Goal: Task Accomplishment & Management: Manage account settings

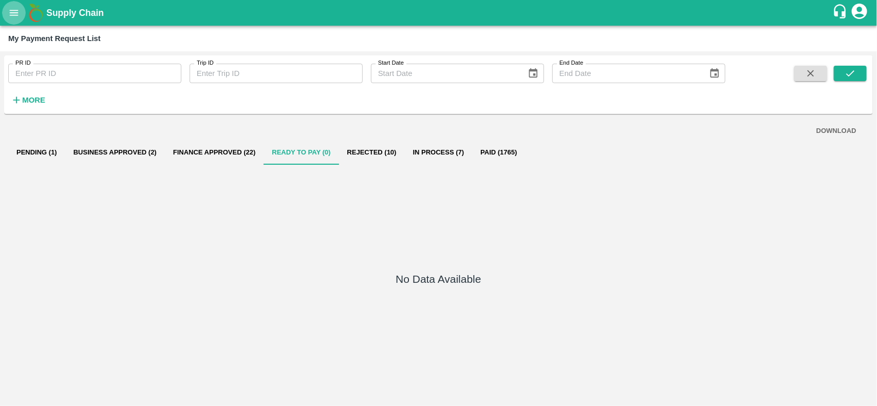
drag, startPoint x: 0, startPoint y: 0, endPoint x: 14, endPoint y: 9, distance: 17.1
click at [14, 9] on icon "open drawer" at bounding box center [13, 12] width 11 height 11
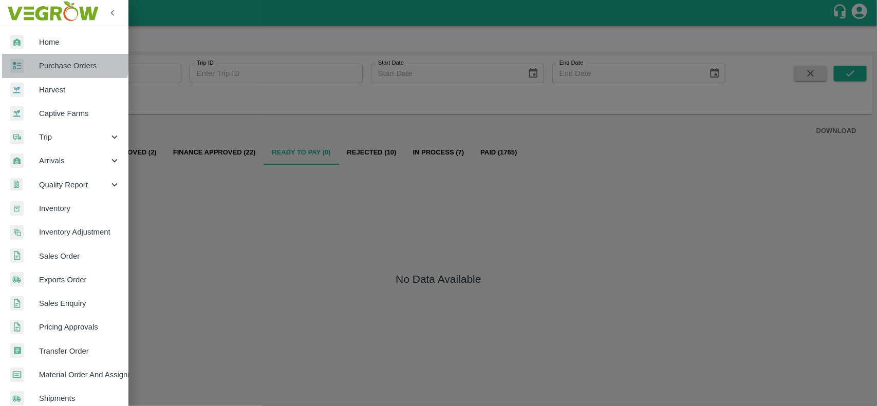
click at [33, 60] on div at bounding box center [24, 66] width 29 height 15
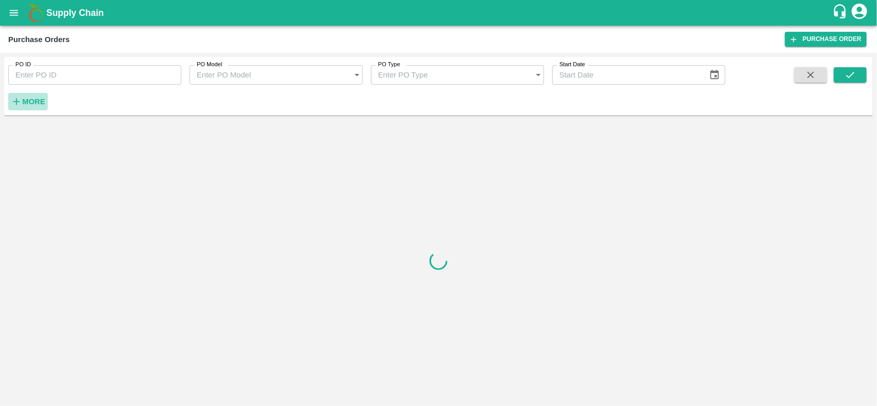
click at [27, 99] on strong "More" at bounding box center [33, 102] width 23 height 8
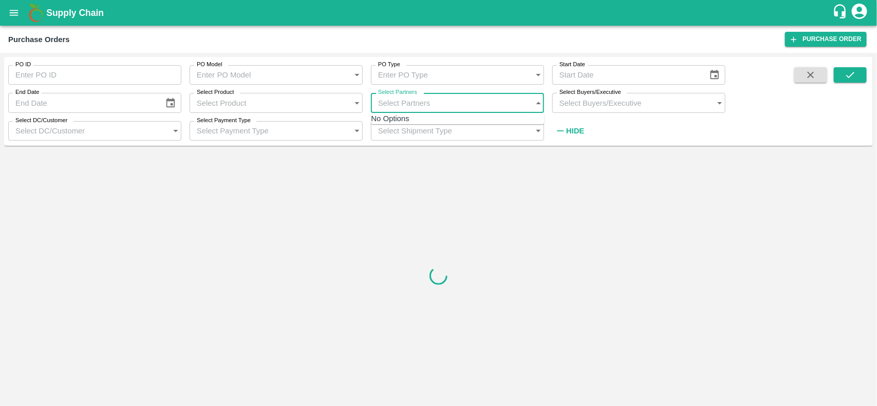
click at [404, 104] on input "Select Partners" at bounding box center [447, 103] width 153 height 20
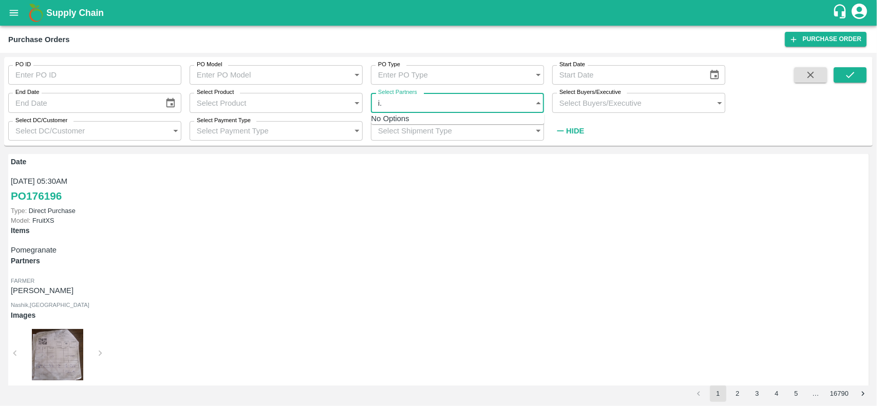
type input "i"
type input "I.G INTERNATIONAL"
click at [458, 109] on div "Select Partners   *" at bounding box center [457, 103] width 173 height 20
click at [453, 106] on input "Select Partners" at bounding box center [447, 103] width 153 height 20
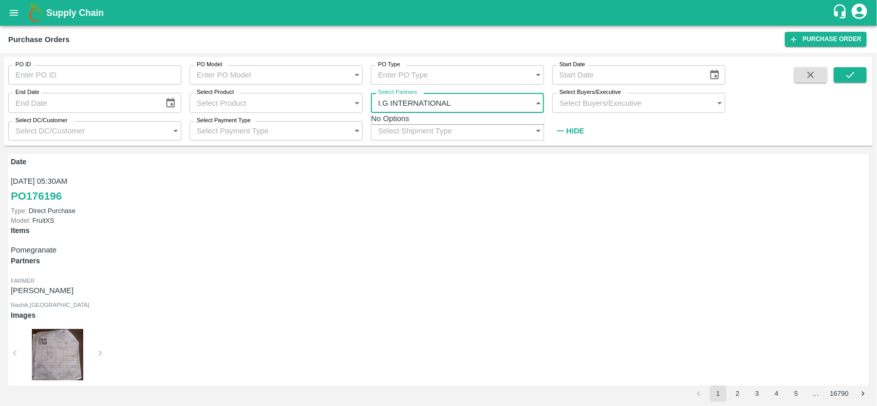
click at [426, 104] on input "Select Partners" at bounding box center [447, 103] width 153 height 20
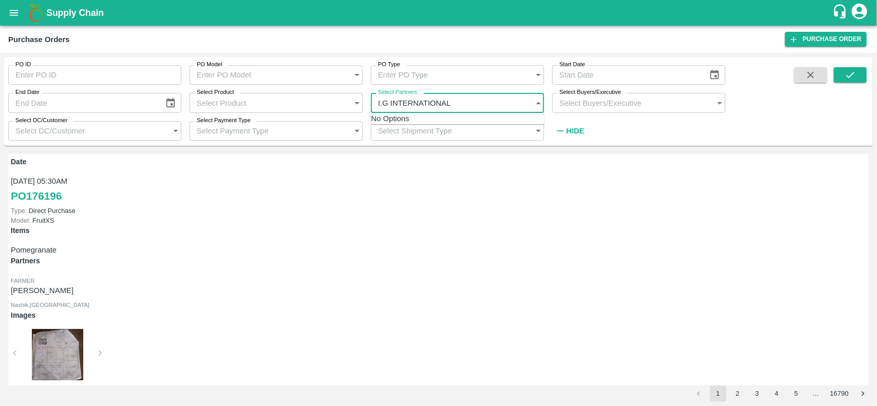
click at [426, 104] on input "Select Partners" at bounding box center [447, 103] width 153 height 20
type input "I"
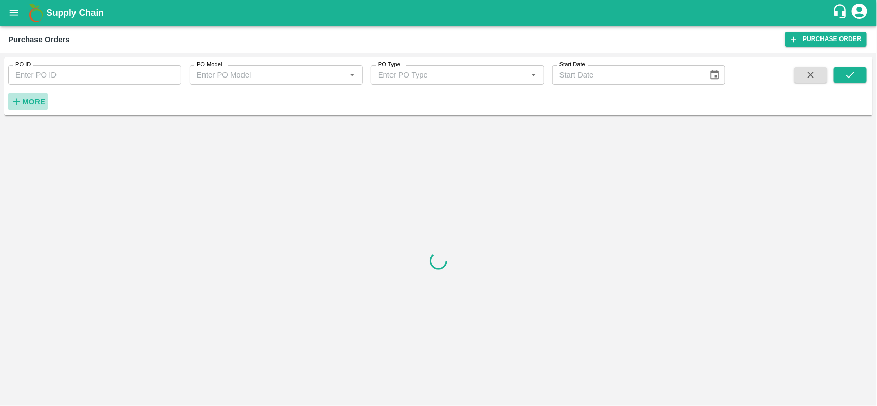
click at [39, 98] on strong "More" at bounding box center [33, 102] width 23 height 8
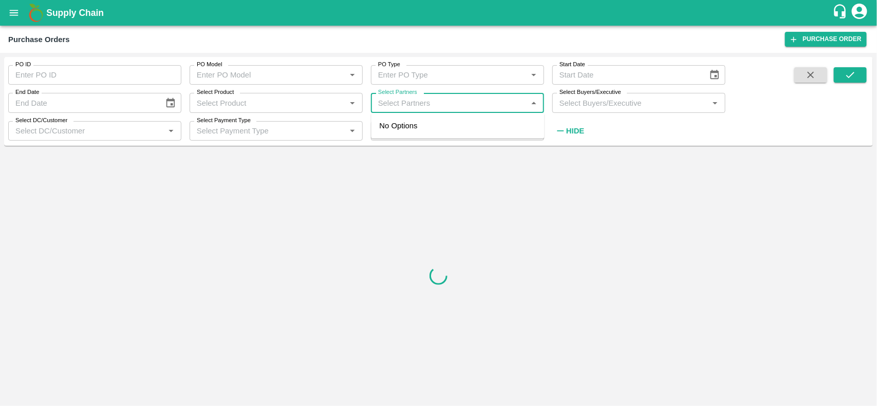
click at [405, 102] on input "Select Partners" at bounding box center [449, 102] width 150 height 13
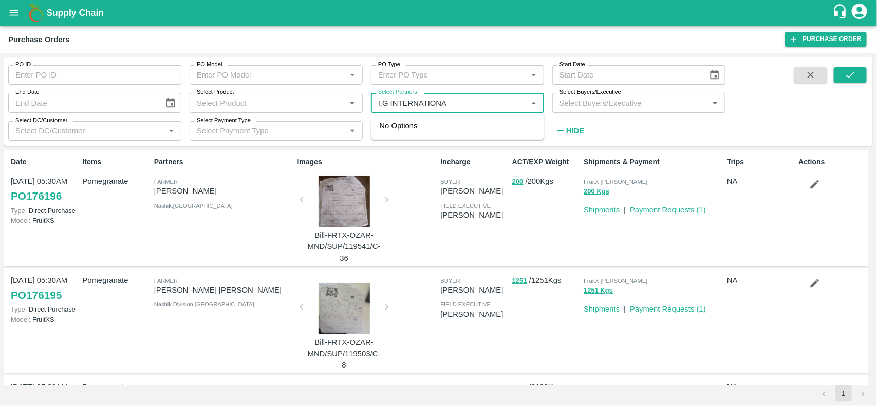
type input "I.G INTERNATIONAL"
click at [466, 106] on input "Select Partners" at bounding box center [449, 102] width 150 height 13
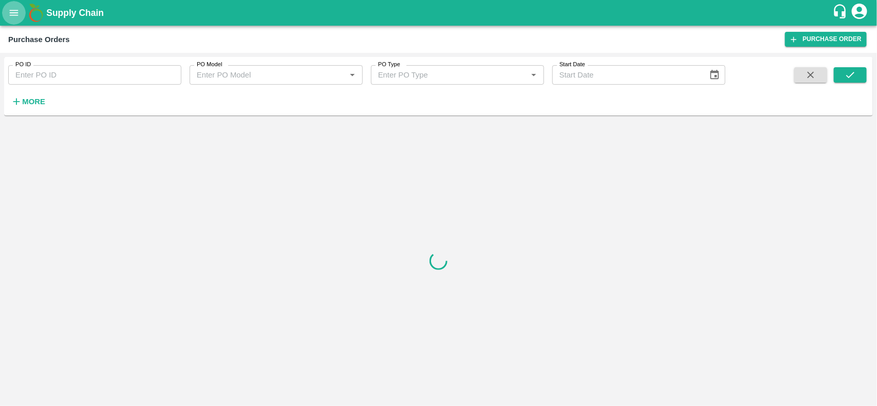
click at [17, 10] on icon "open drawer" at bounding box center [14, 13] width 9 height 6
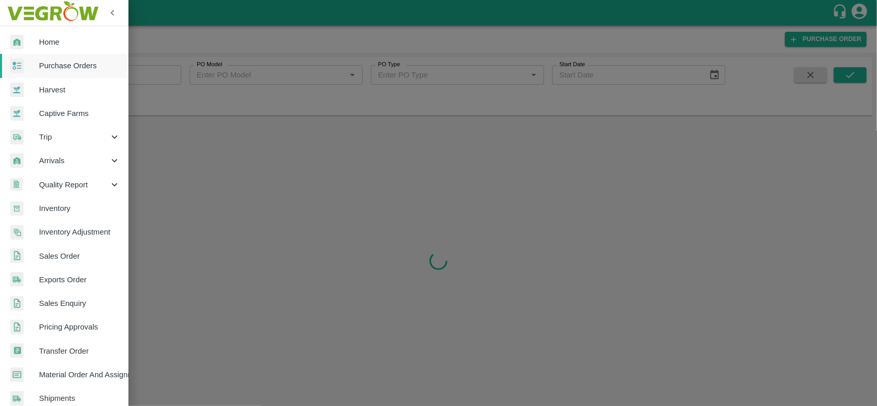
scroll to position [178, 0]
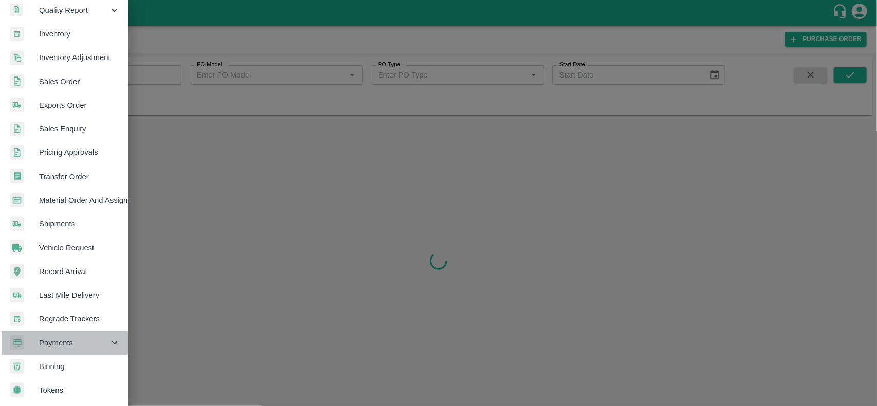
click at [54, 348] on div "Payments" at bounding box center [64, 343] width 128 height 24
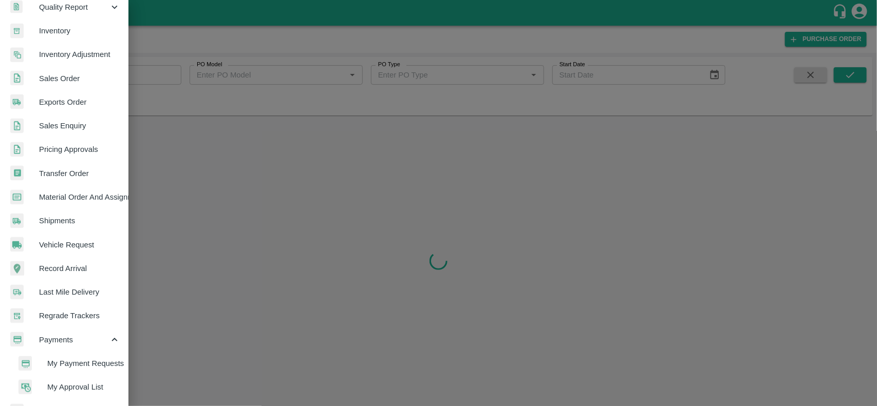
click at [81, 361] on span "My Payment Requests" at bounding box center [83, 363] width 73 height 11
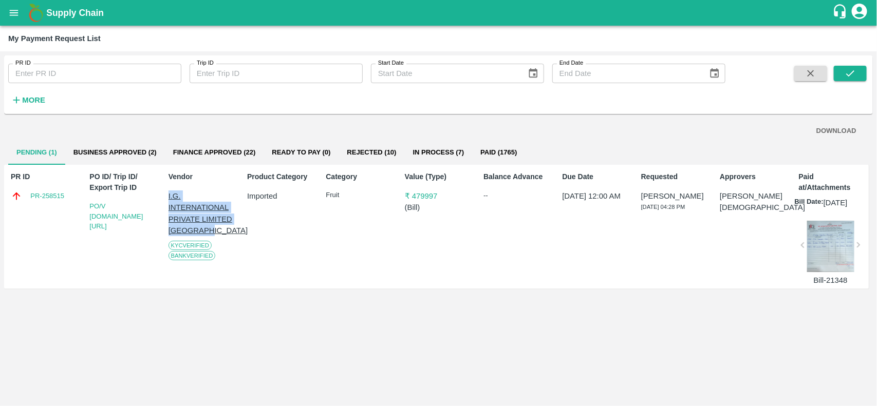
drag, startPoint x: 162, startPoint y: 192, endPoint x: 218, endPoint y: 234, distance: 70.4
click at [218, 234] on div "PR ID PR-258515 PO ID/ Trip ID/ Export Trip ID PO/V I.G.IN/170537 Vendor I.G. I…" at bounding box center [436, 227] width 865 height 124
copy p "I.G. INTERNATIONAL PRIVATE LIMITED [GEOGRAPHIC_DATA]"
click at [18, 22] on button "open drawer" at bounding box center [14, 13] width 24 height 24
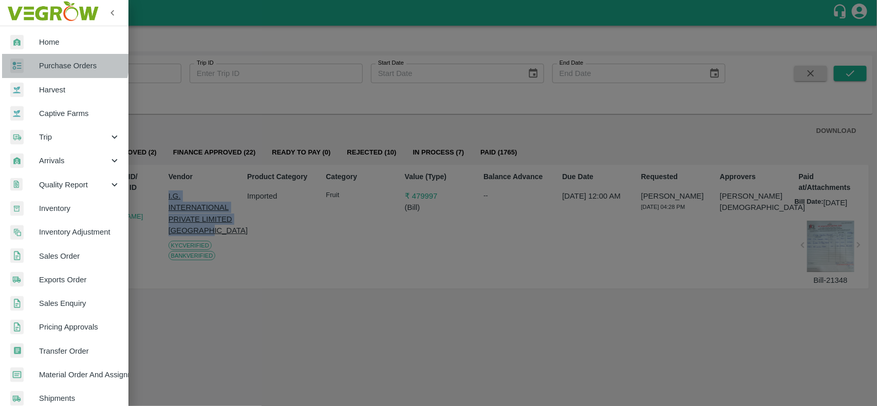
click at [37, 59] on div at bounding box center [24, 66] width 29 height 15
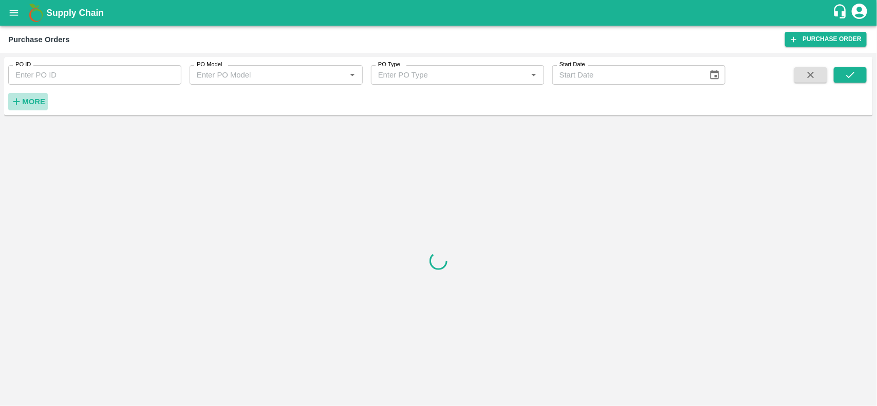
click at [22, 104] on strong "More" at bounding box center [33, 102] width 23 height 8
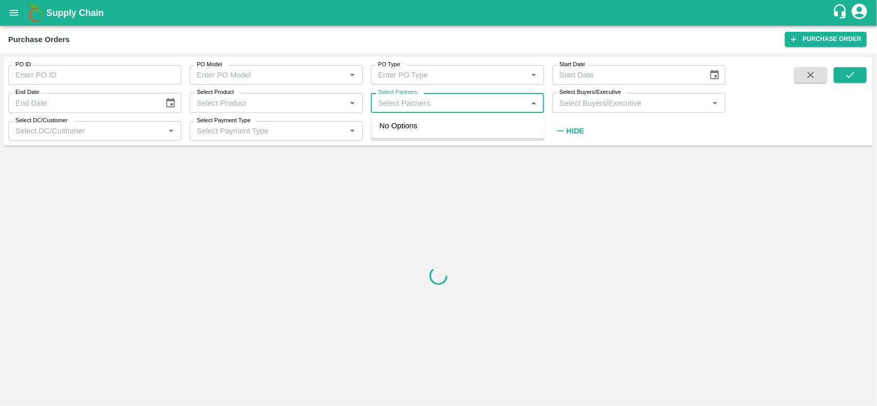
click at [376, 108] on input "Select Partners" at bounding box center [449, 102] width 150 height 13
paste input "I.G. INTERNATIONAL PRIVATE LIMITED [GEOGRAPHIC_DATA]"
type input "I.G. INTERNATIONAL PRIVATE LIMITED [GEOGRAPHIC_DATA]"
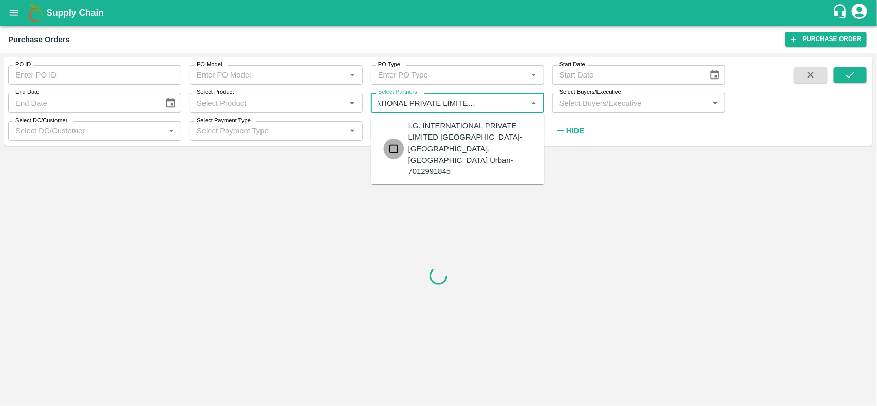
click at [398, 139] on input "checkbox" at bounding box center [394, 149] width 21 height 21
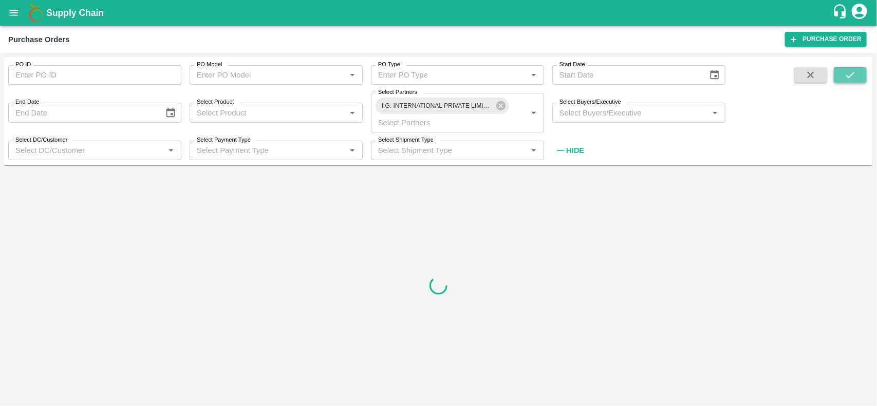
click at [843, 76] on button "submit" at bounding box center [850, 74] width 33 height 15
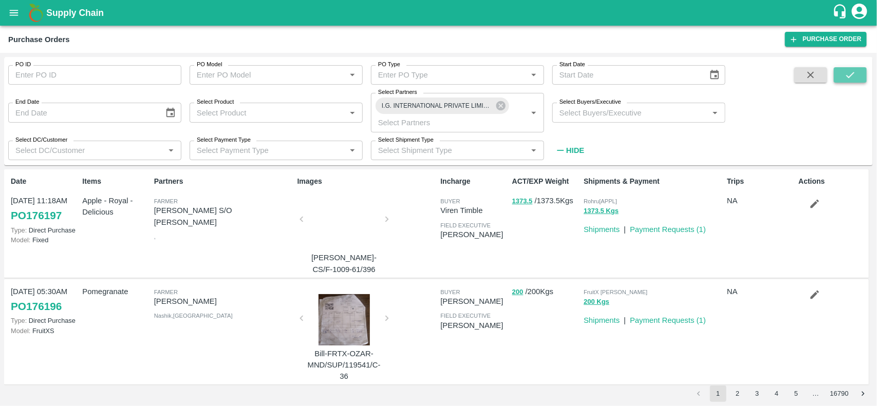
click at [853, 78] on icon "submit" at bounding box center [849, 74] width 11 height 11
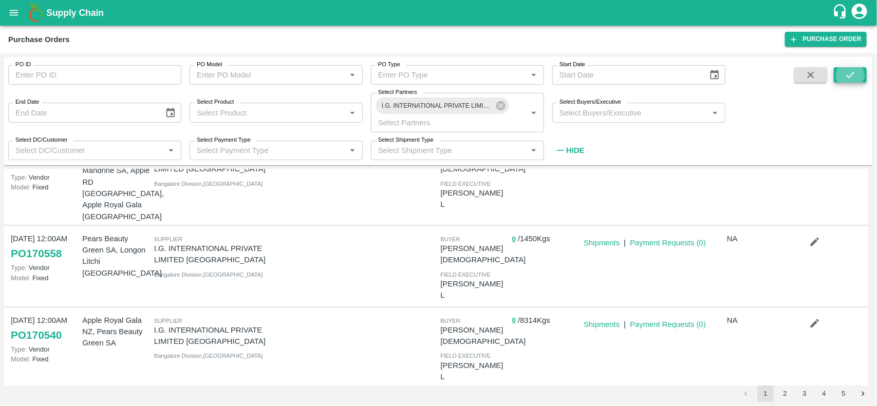
scroll to position [135, 0]
click at [658, 310] on div "Shipments | Payment Requests ( 0 )" at bounding box center [650, 347] width 143 height 75
click at [612, 320] on link "Shipments" at bounding box center [602, 324] width 36 height 8
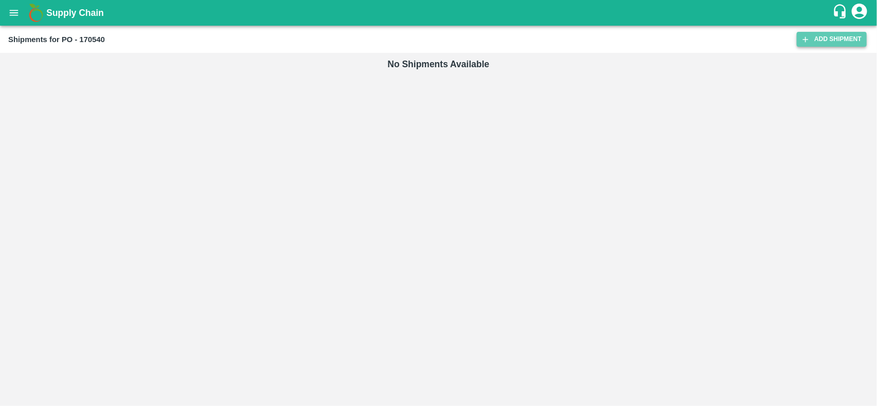
click at [825, 39] on link "Add Shipment" at bounding box center [832, 39] width 70 height 15
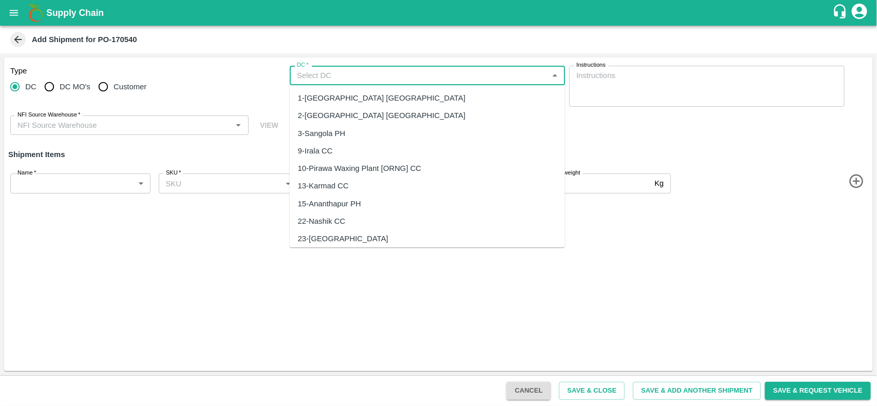
click at [331, 77] on input "DC   *" at bounding box center [419, 75] width 252 height 13
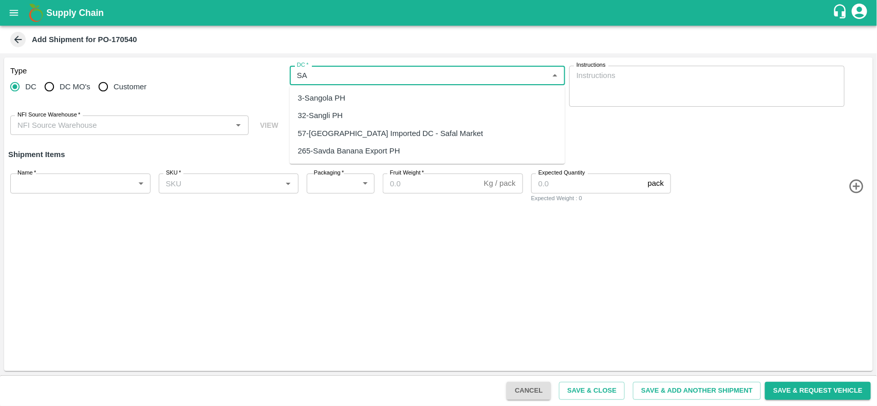
click at [332, 134] on div "57-[GEOGRAPHIC_DATA] Imported DC - Safal Market" at bounding box center [390, 133] width 185 height 11
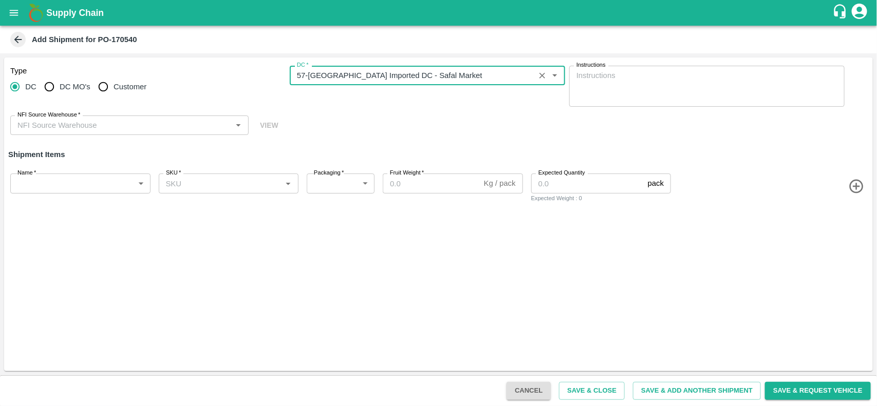
type input "57-[GEOGRAPHIC_DATA] Imported DC - Safal Market"
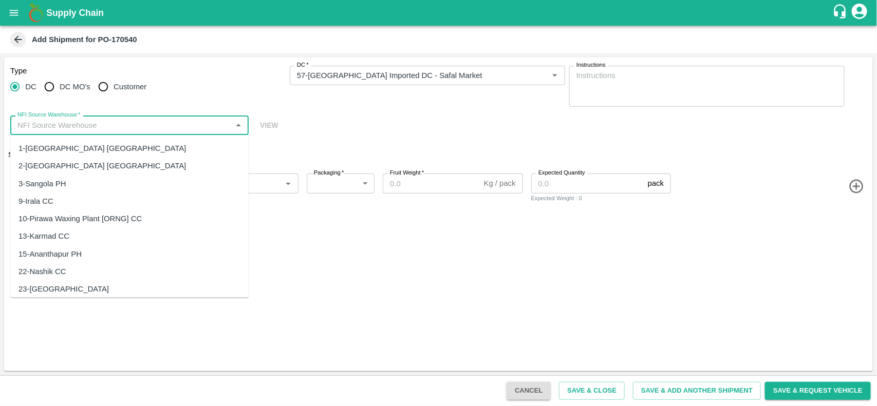
click at [125, 129] on input "NFI Source Warehouse   *" at bounding box center [120, 125] width 215 height 13
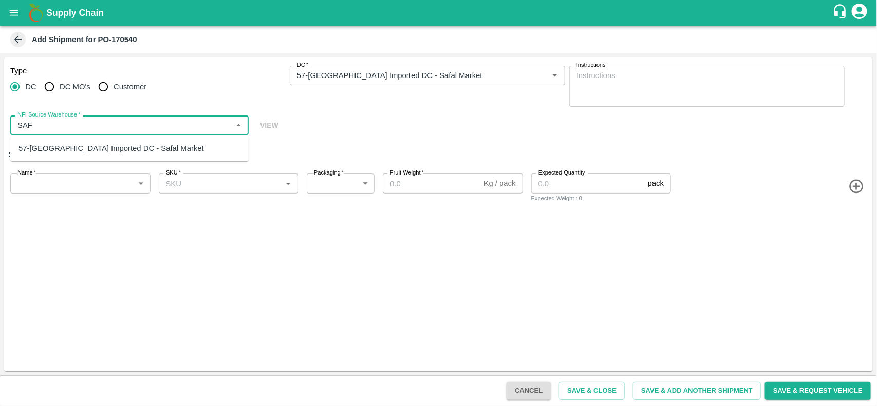
click at [119, 140] on div "57-[GEOGRAPHIC_DATA] Imported DC - Safal Market" at bounding box center [129, 148] width 238 height 17
type input "57-[GEOGRAPHIC_DATA] Imported DC - Safal Market"
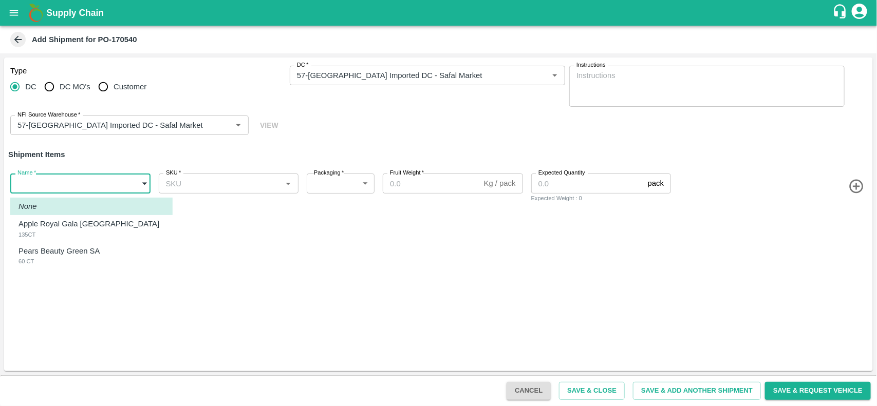
click at [96, 177] on body "Supply Chain Add Shipment for PO-170540 Type [GEOGRAPHIC_DATA] DC MO's Customer…" at bounding box center [438, 203] width 877 height 406
click at [77, 222] on p "Apple Royal Gala [GEOGRAPHIC_DATA]" at bounding box center [88, 223] width 141 height 11
type input "1930951"
type input "276"
type input "18"
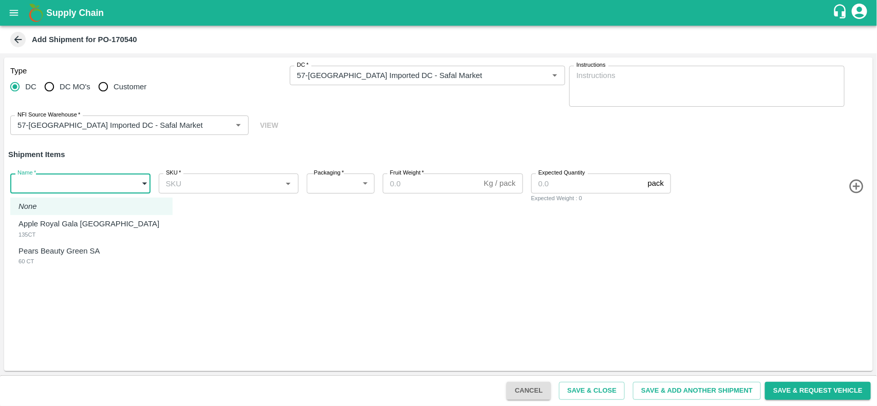
type input "448"
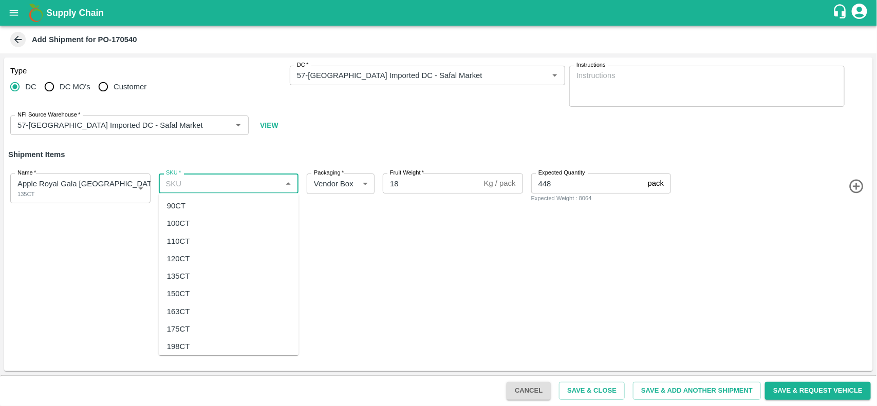
click at [209, 183] on input "SKU   *" at bounding box center [220, 183] width 117 height 13
click at [176, 273] on div "135CT" at bounding box center [178, 276] width 23 height 11
type input "135CT"
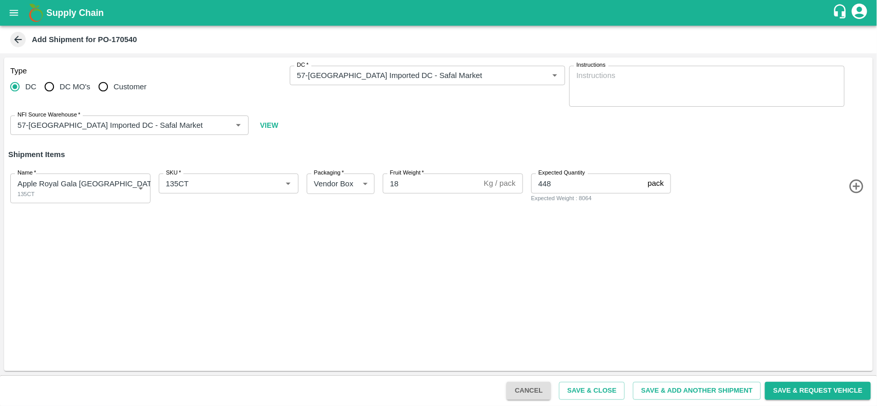
click at [863, 185] on icon "button" at bounding box center [856, 187] width 14 height 14
click at [27, 232] on body "Supply Chain Add Shipment for PO-170540 Type DC DC MO's Customer DC   * DC   * …" at bounding box center [438, 203] width 877 height 406
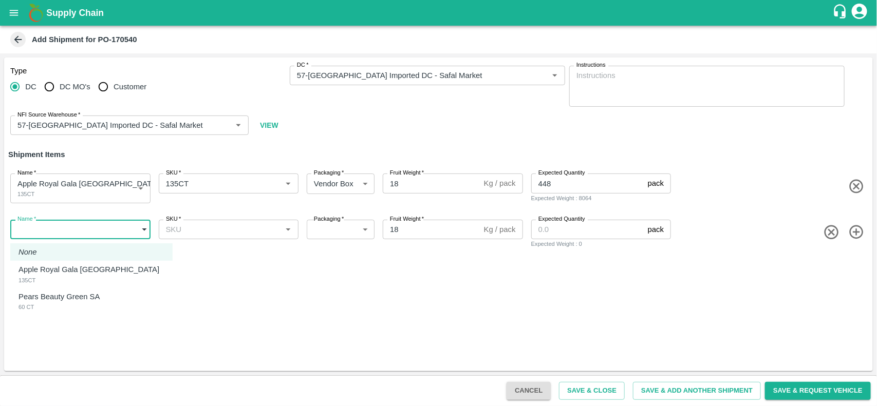
click at [45, 294] on p "Pears Beauty Green SA" at bounding box center [58, 296] width 81 height 11
type input "1930952"
type input "276"
type input "12.5"
type input "20"
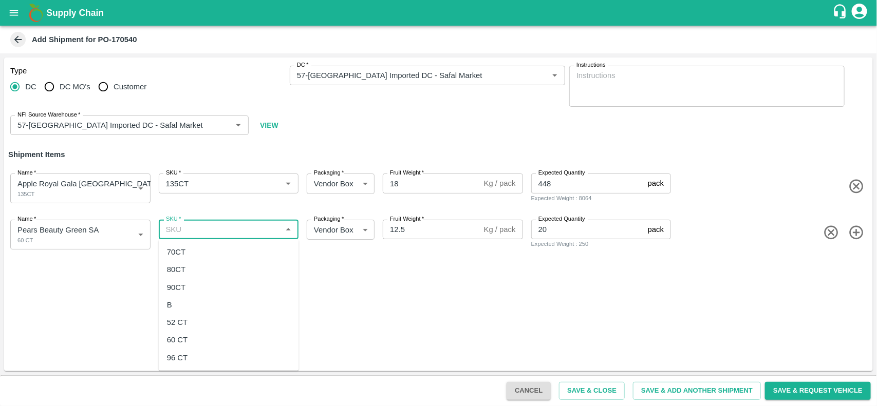
click at [209, 235] on input "SKU   *" at bounding box center [220, 229] width 117 height 13
click at [181, 345] on div "60 CT" at bounding box center [177, 340] width 21 height 11
type input "60 CT"
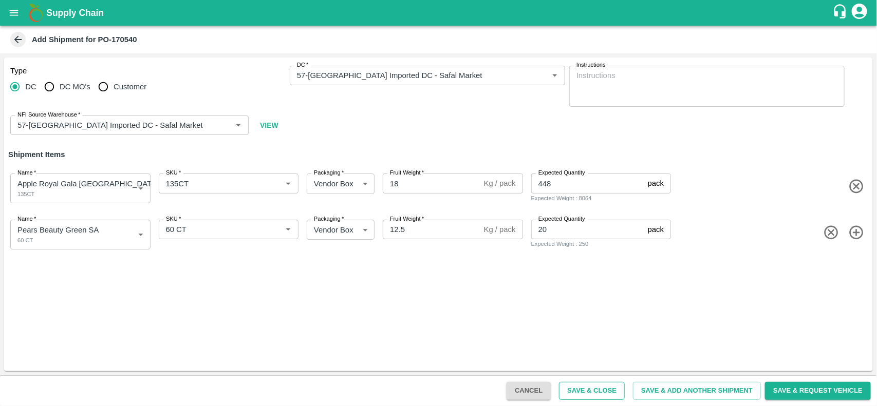
click at [589, 388] on button "Save & Close" at bounding box center [592, 391] width 66 height 18
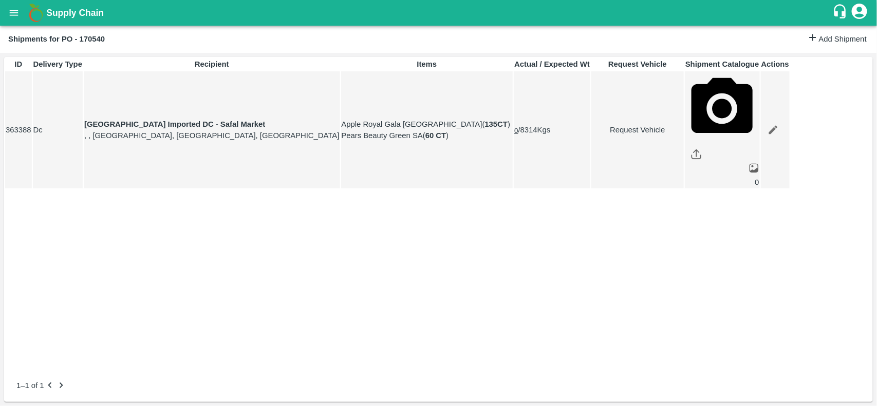
click at [21, 12] on button "open drawer" at bounding box center [14, 13] width 24 height 24
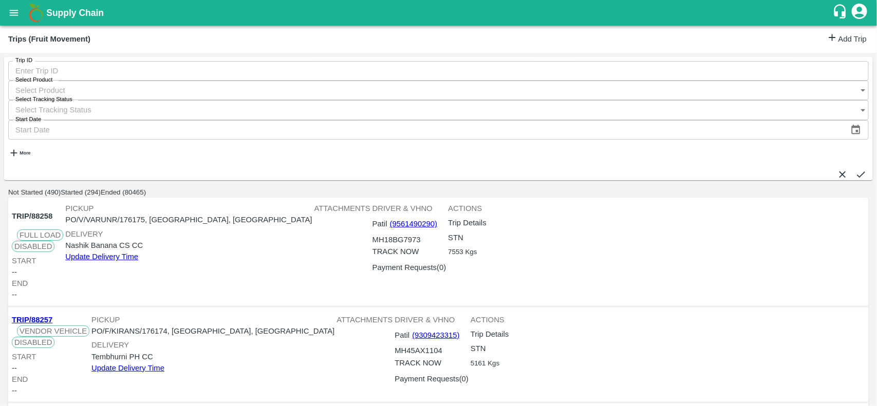
click at [827, 42] on icon at bounding box center [832, 37] width 11 height 11
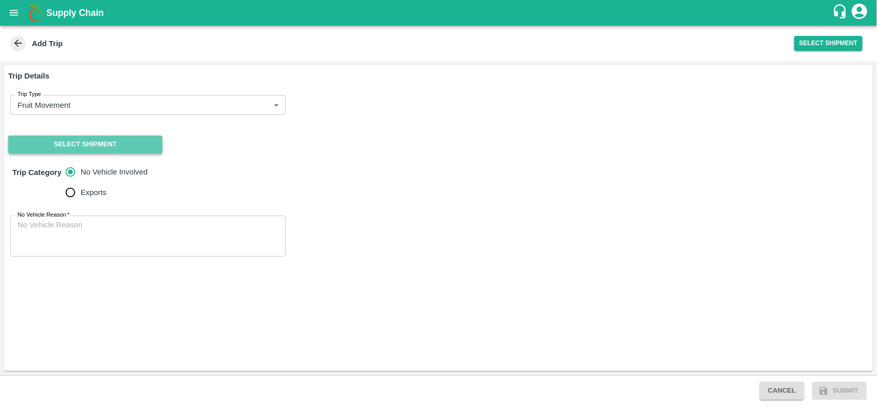
click at [119, 139] on button "Select Shipment" at bounding box center [85, 145] width 154 height 18
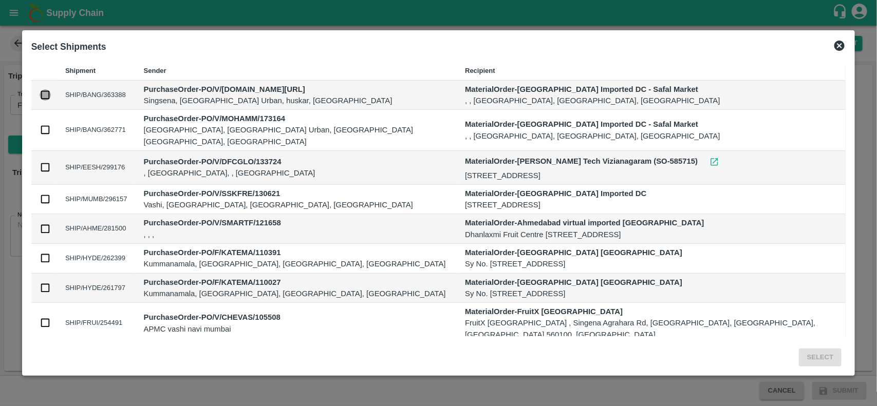
click at [51, 94] on input "checkbox" at bounding box center [45, 94] width 11 height 11
checkbox input "true"
click at [799, 361] on button "Select" at bounding box center [820, 358] width 43 height 18
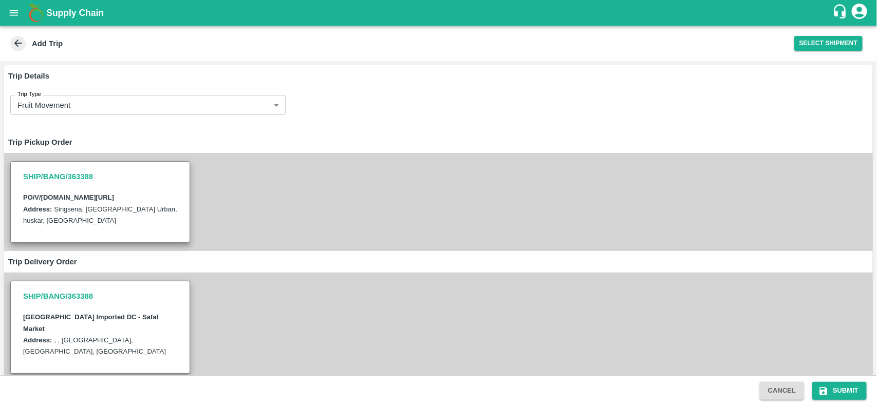
scroll to position [116, 0]
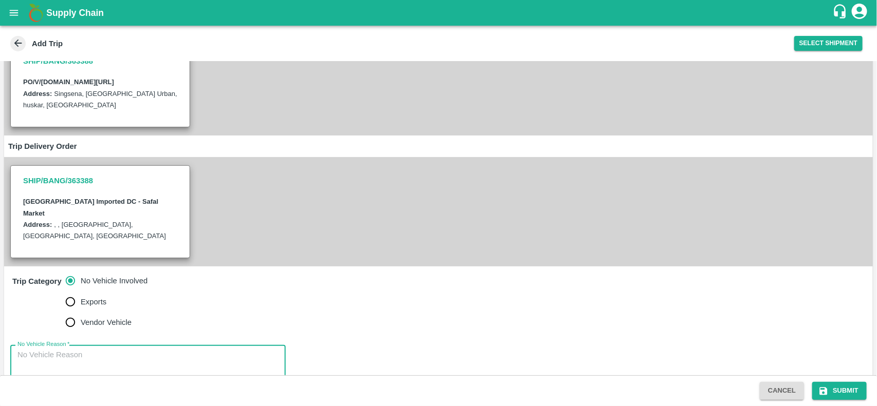
click at [99, 350] on textarea "No Vehicle Reason   *" at bounding box center [147, 366] width 261 height 32
type textarea "NA"
click at [835, 391] on button "Submit" at bounding box center [839, 391] width 54 height 18
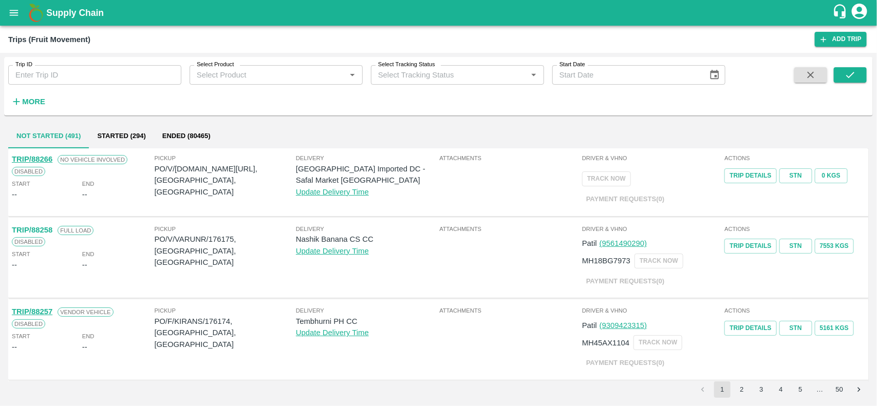
click at [209, 168] on p "PO/V/I.G.IN/170540, Bangalore Division, Karnataka" at bounding box center [225, 180] width 141 height 34
copy p "170540"
click at [10, 11] on icon "open drawer" at bounding box center [13, 12] width 11 height 11
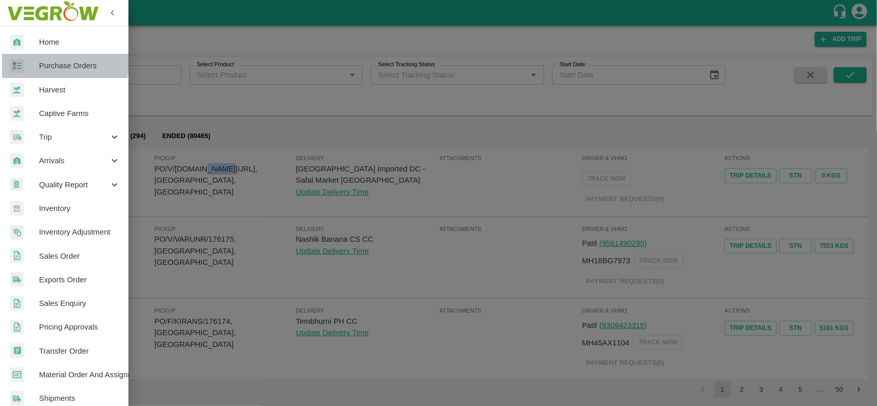
click at [52, 58] on link "Purchase Orders" at bounding box center [64, 66] width 128 height 24
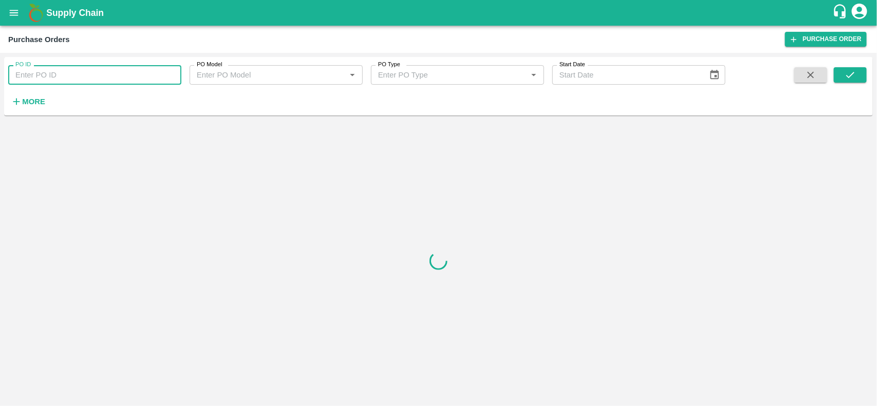
click at [52, 76] on input "PO ID" at bounding box center [94, 75] width 173 height 20
paste input "170540"
type input "170540"
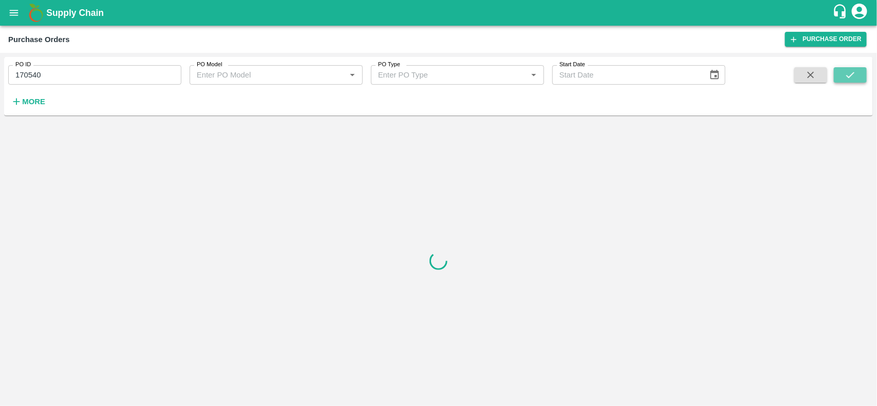
click at [852, 81] on button "submit" at bounding box center [850, 74] width 33 height 15
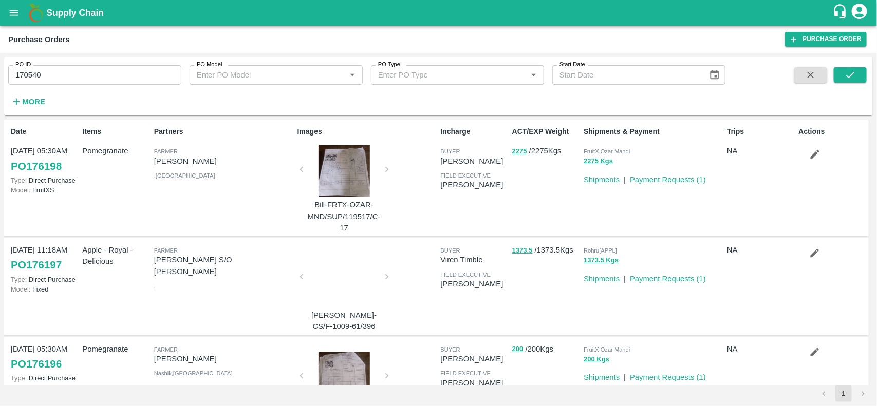
click at [748, 163] on div "Trips NA" at bounding box center [758, 177] width 71 height 111
click at [838, 75] on button "submit" at bounding box center [850, 74] width 33 height 15
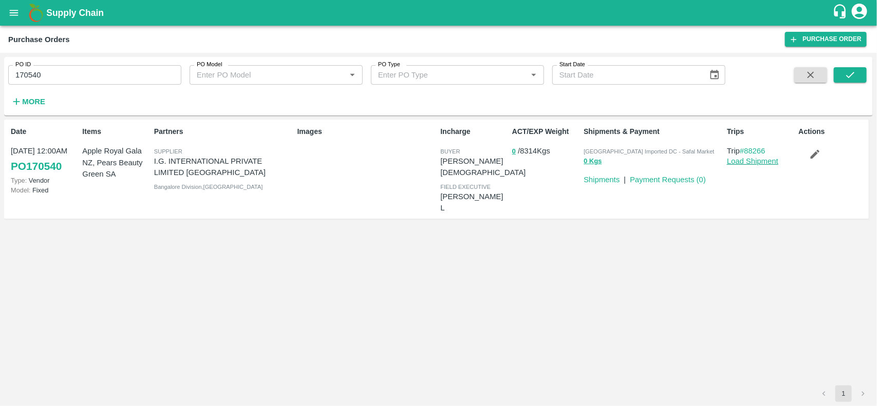
click at [763, 160] on link "Load Shipment" at bounding box center [752, 161] width 51 height 8
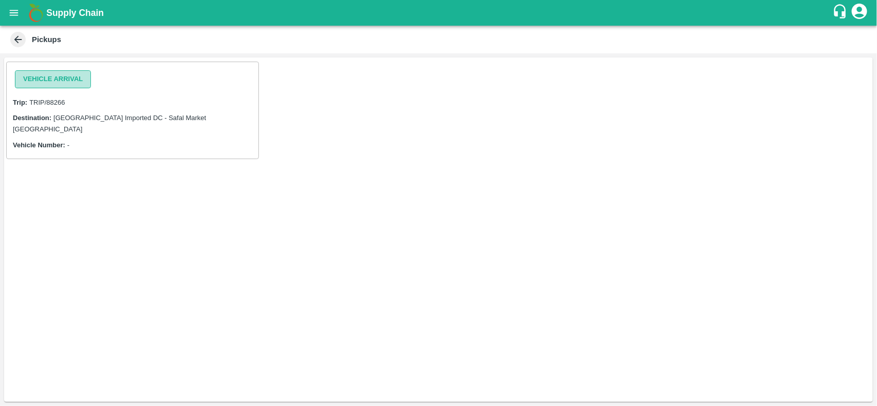
click at [27, 85] on button "Vehicle Arrival" at bounding box center [53, 79] width 76 height 18
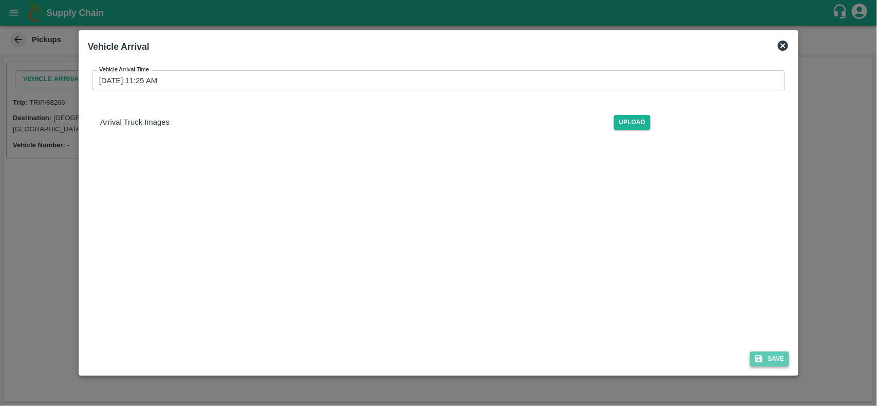
click at [779, 360] on button "Save" at bounding box center [769, 359] width 39 height 15
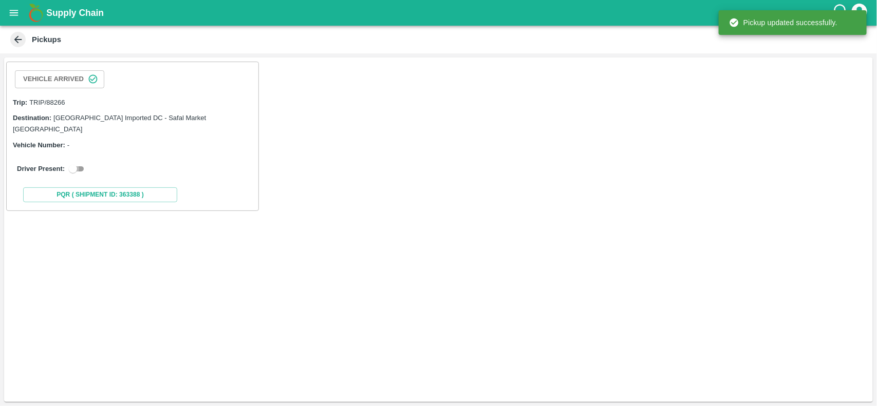
click at [68, 163] on input "checkbox" at bounding box center [72, 169] width 37 height 12
checkbox input "true"
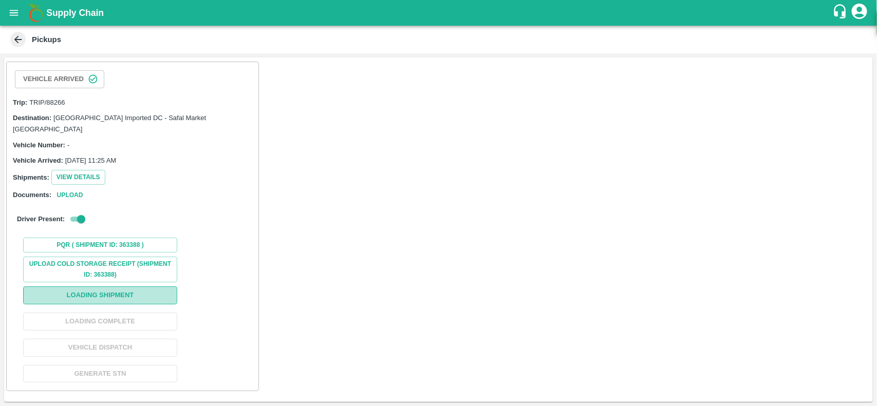
click at [70, 287] on button "Loading Shipment" at bounding box center [100, 296] width 154 height 18
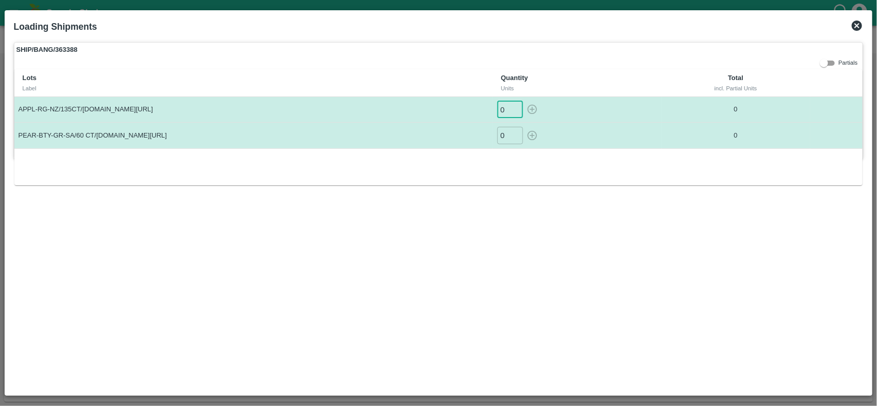
click at [509, 108] on input "0" at bounding box center [510, 109] width 26 height 17
type input "448"
click at [501, 136] on input "0" at bounding box center [510, 135] width 26 height 17
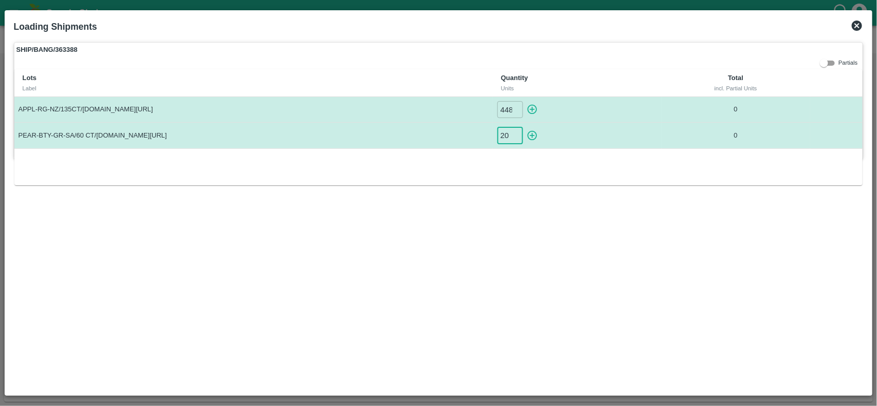
type input "20"
click at [532, 106] on icon "button" at bounding box center [532, 109] width 11 height 11
type input "0"
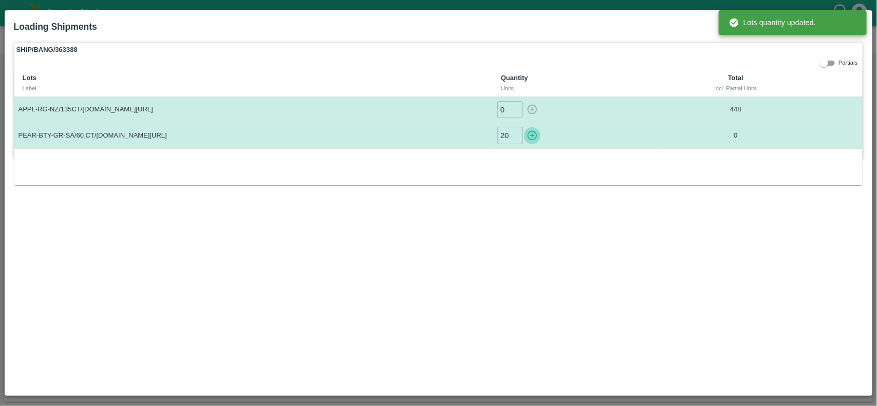
click at [533, 133] on icon "button" at bounding box center [532, 135] width 11 height 11
type input "0"
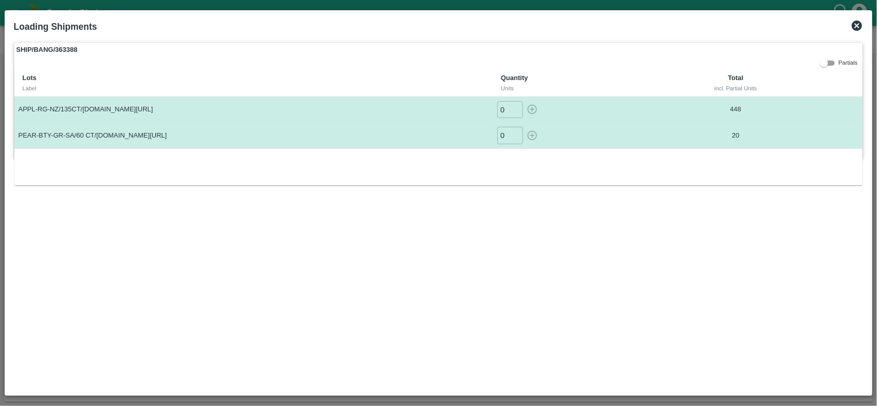
click at [858, 24] on icon at bounding box center [857, 26] width 12 height 12
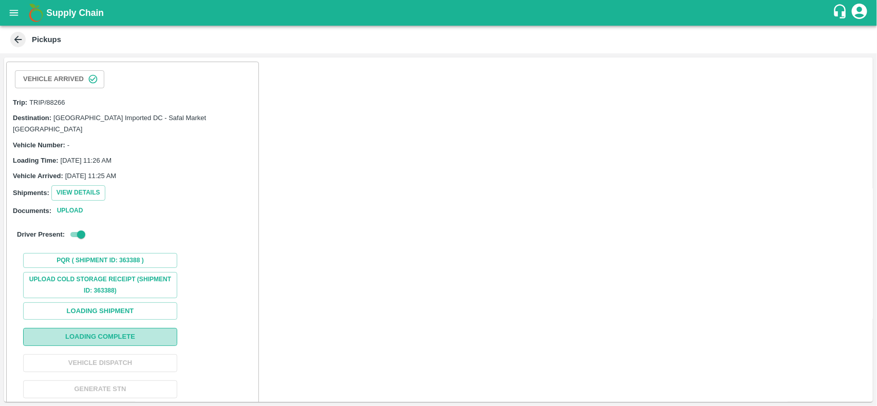
click at [98, 333] on button "Loading Complete" at bounding box center [100, 337] width 154 height 18
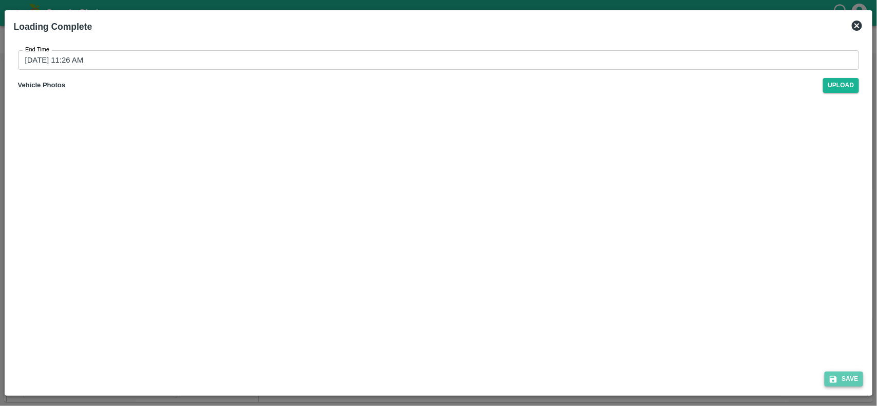
click at [833, 382] on icon "submit" at bounding box center [833, 379] width 9 height 9
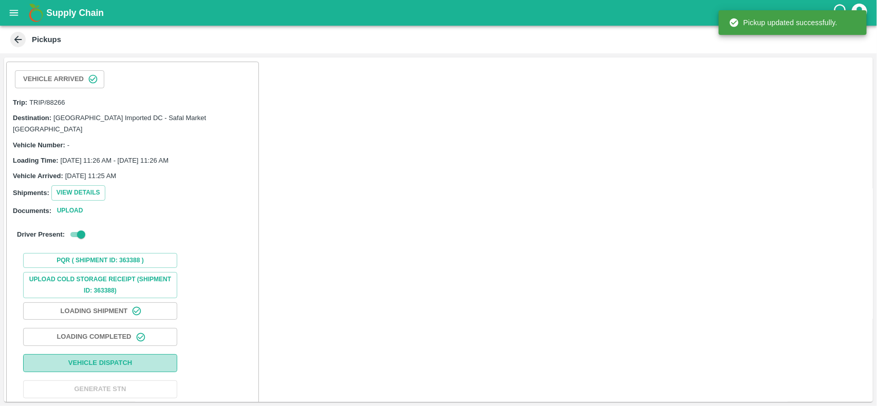
click at [102, 355] on button "Vehicle Dispatch" at bounding box center [100, 363] width 154 height 18
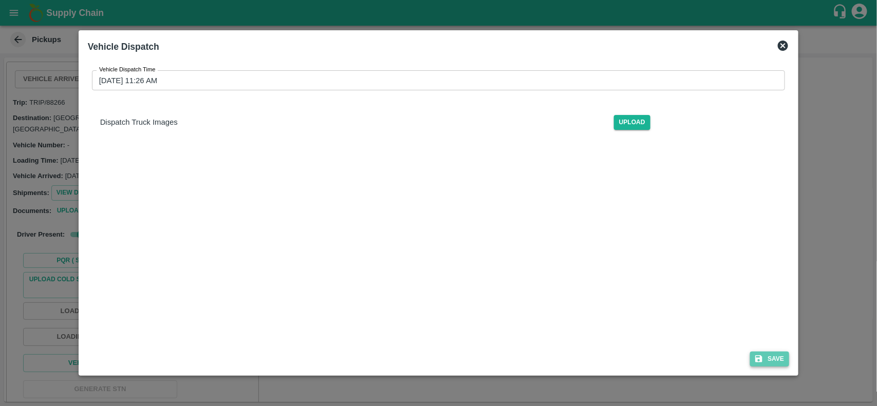
click at [788, 357] on button "Save" at bounding box center [769, 359] width 39 height 15
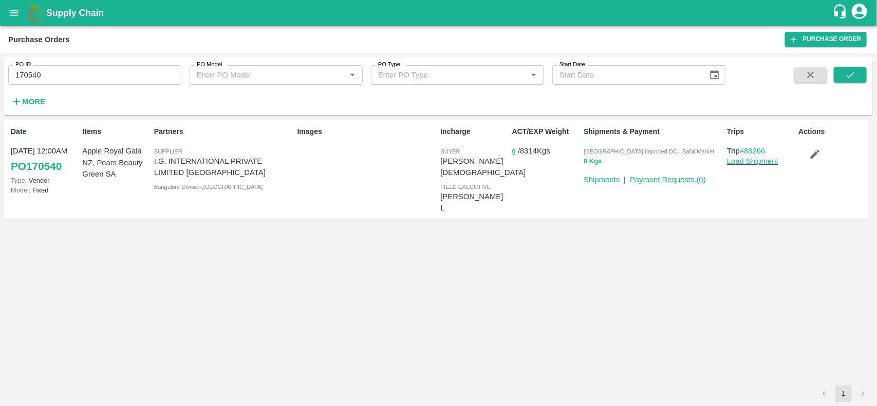
click at [677, 183] on link "Payment Requests ( 0 )" at bounding box center [668, 180] width 76 height 8
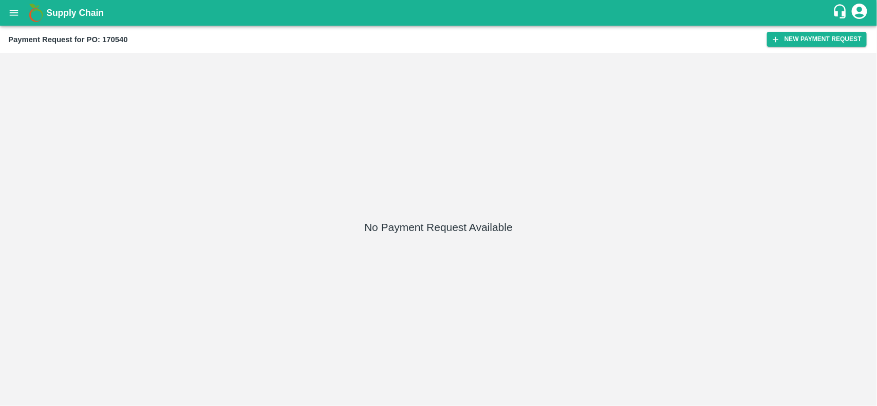
click at [813, 47] on div "Payment Request for PO: 170540 New Payment Request" at bounding box center [438, 39] width 877 height 27
click at [804, 40] on button "New Payment Request" at bounding box center [817, 39] width 100 height 15
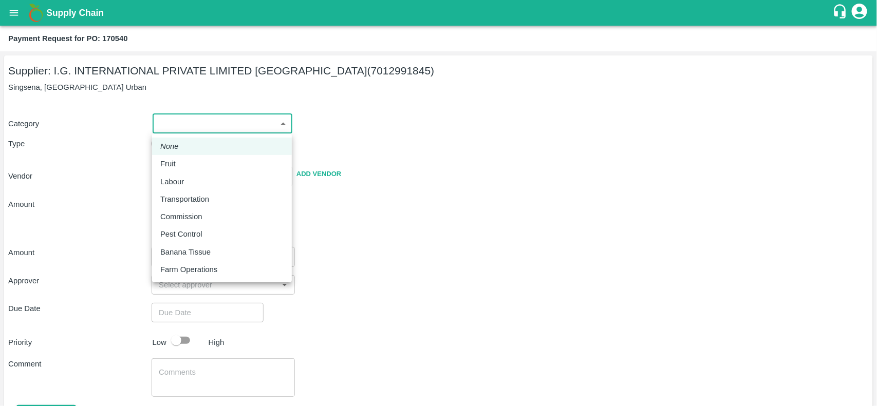
click at [189, 127] on body "Supply Chain Payment Request for PO: 170540 Supplier: I.G. INTERNATIONAL PRIVAT…" at bounding box center [438, 203] width 877 height 406
click at [162, 165] on p "Fruit" at bounding box center [167, 163] width 15 height 11
type input "1"
type input "I.G. INTERNATIONAL PRIVATE LIMITED [GEOGRAPHIC_DATA] - 7012991845(Supplier)"
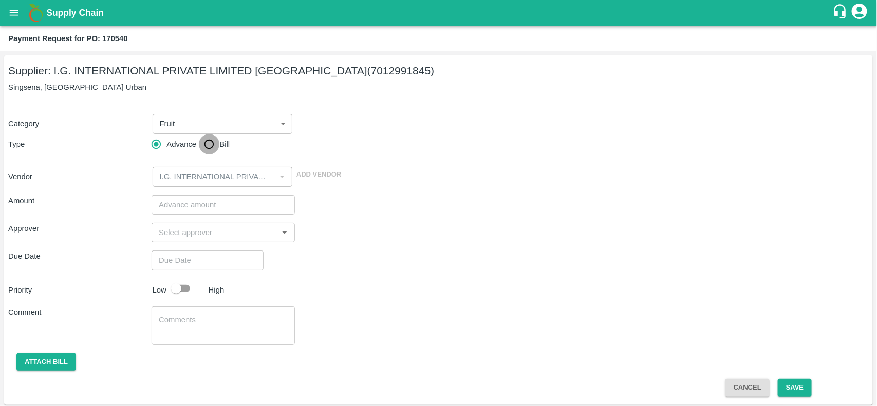
click at [210, 151] on input "Bill" at bounding box center [209, 144] width 21 height 21
radio input "true"
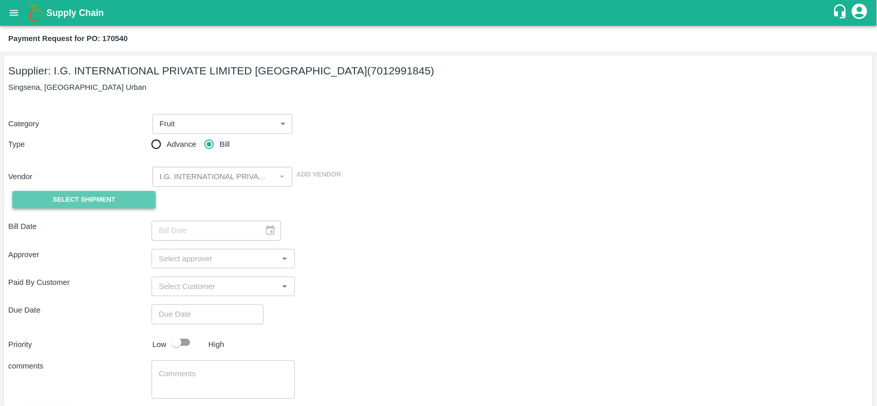
click at [95, 203] on span "Select Shipment" at bounding box center [84, 200] width 63 height 12
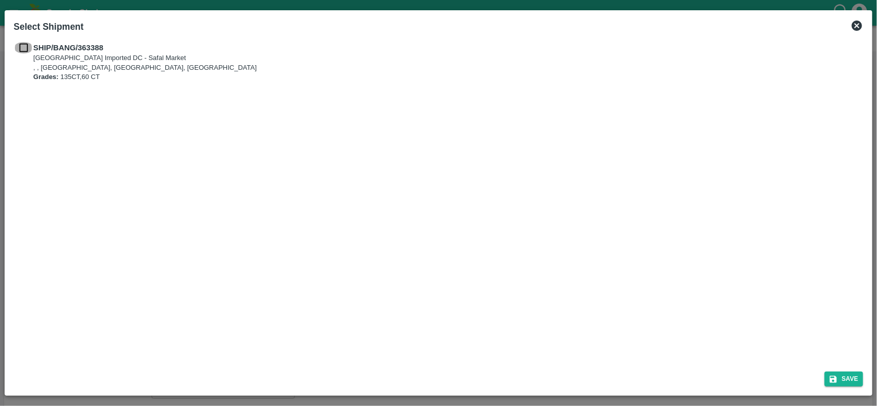
click at [26, 50] on input "checkbox" at bounding box center [24, 47] width 20 height 11
checkbox input "true"
click at [845, 383] on button "Save" at bounding box center [843, 379] width 39 height 15
type input "[DATE]"
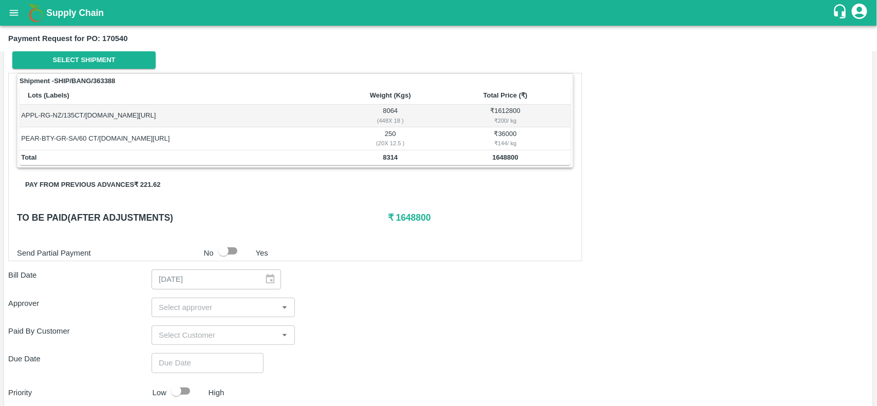
scroll to position [142, 0]
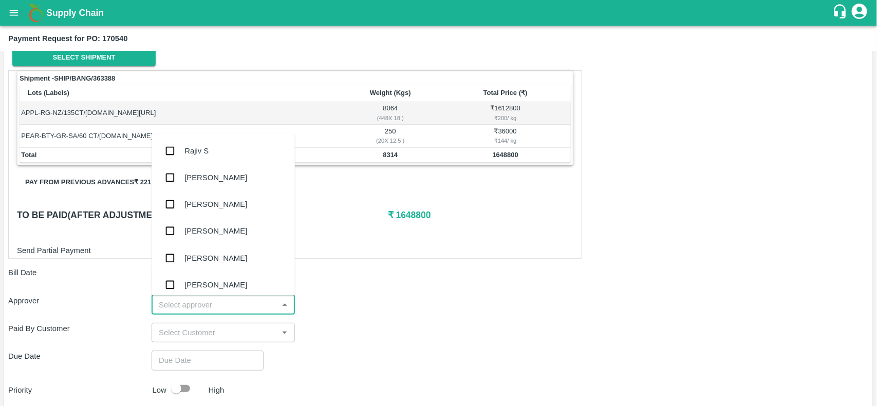
click at [185, 304] on input "input" at bounding box center [215, 304] width 120 height 13
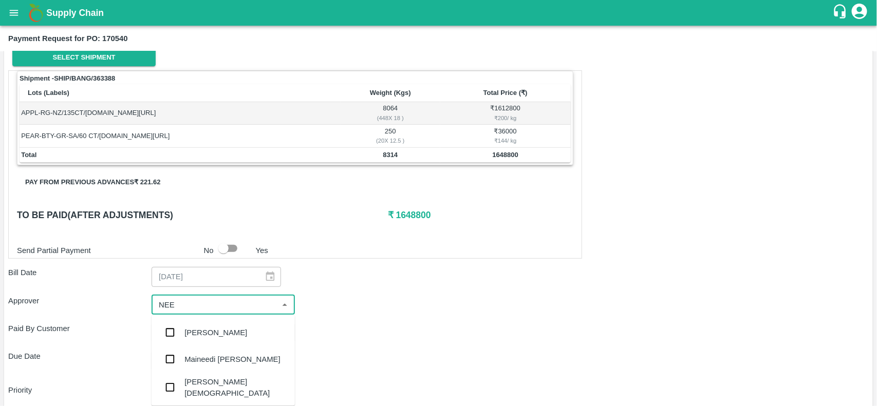
type input "NEET"
click at [180, 362] on div "[PERSON_NAME][DEMOGRAPHIC_DATA]" at bounding box center [223, 360] width 143 height 29
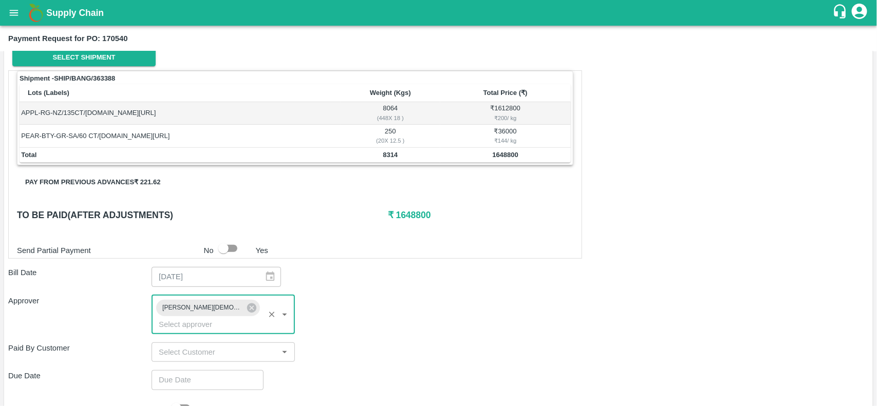
type input "DD/MM/YYYY hh:mm aa"
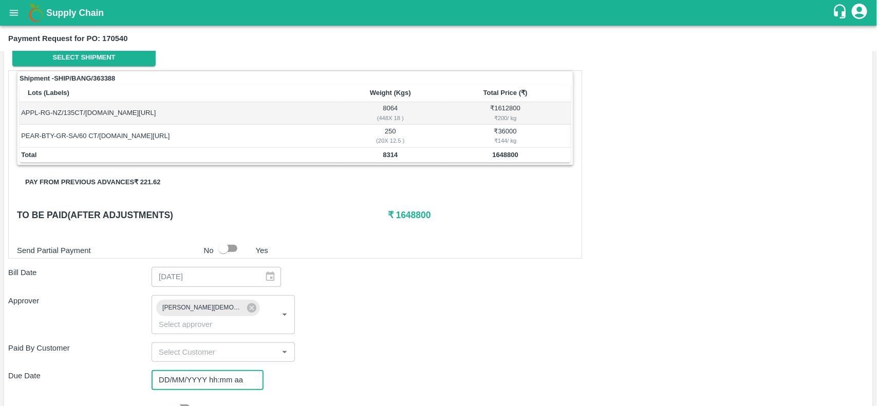
click at [185, 370] on input "DD/MM/YYYY hh:mm aa" at bounding box center [204, 380] width 105 height 20
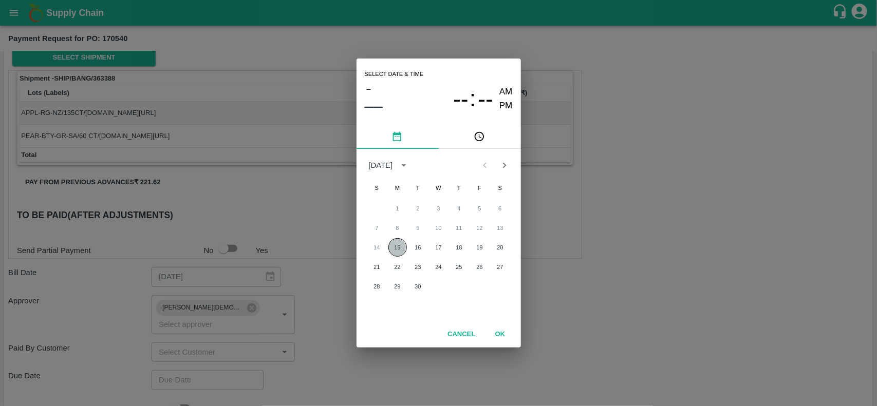
click at [398, 248] on button "15" at bounding box center [397, 247] width 18 height 18
type input "[DATE] 12:00 AM"
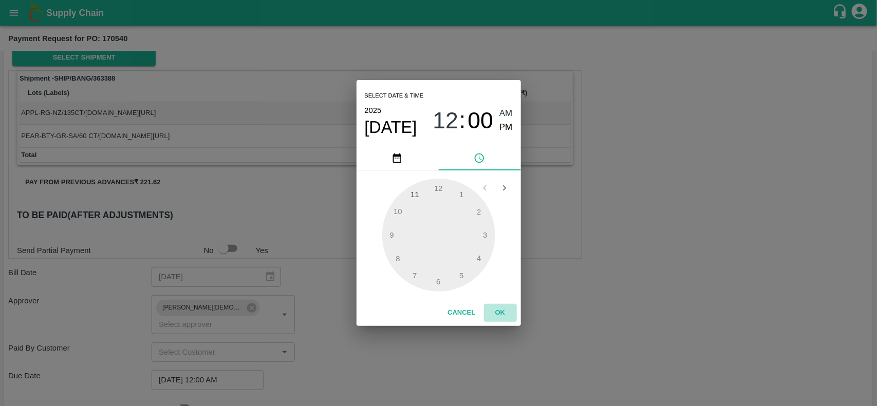
click at [504, 312] on button "OK" at bounding box center [500, 313] width 33 height 18
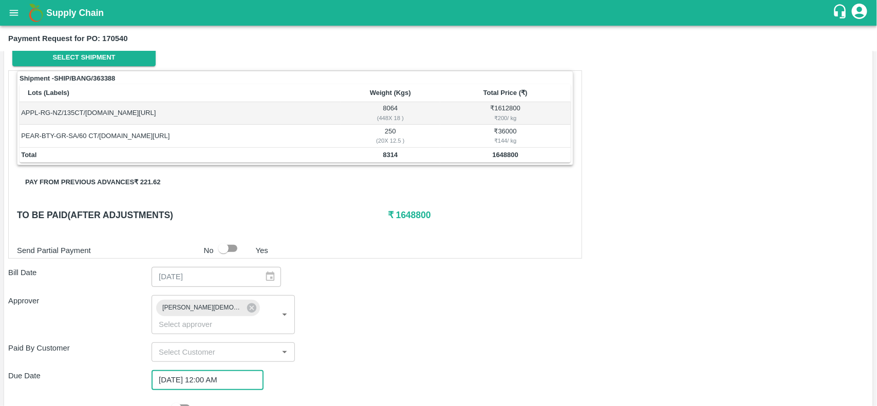
scroll to position [252, 0]
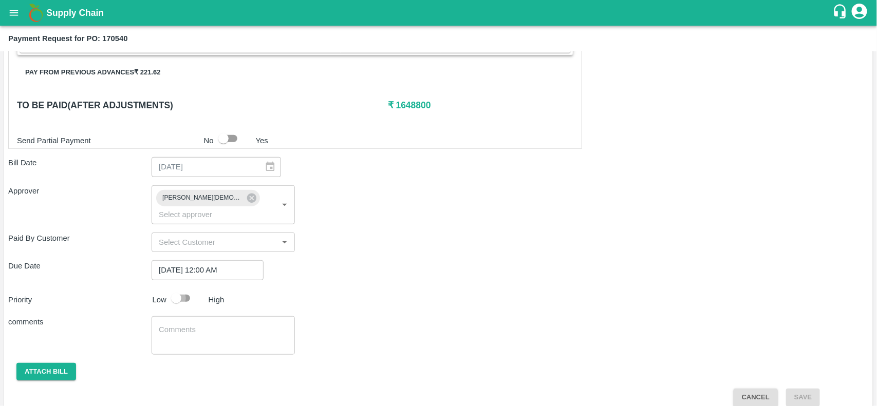
click at [178, 289] on input "checkbox" at bounding box center [176, 299] width 59 height 20
checkbox input "true"
click at [29, 363] on button "Attach bill" at bounding box center [46, 372] width 60 height 18
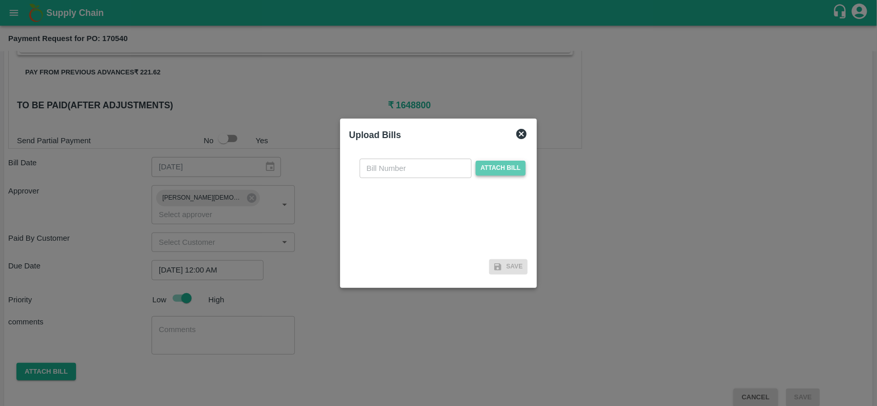
click at [492, 175] on span "Attach bill" at bounding box center [501, 168] width 50 height 15
click at [0, 0] on input "Attach bill" at bounding box center [0, 0] width 0 height 0
click at [492, 172] on span "Attach bill" at bounding box center [501, 168] width 50 height 15
click at [0, 0] on input "Attach bill" at bounding box center [0, 0] width 0 height 0
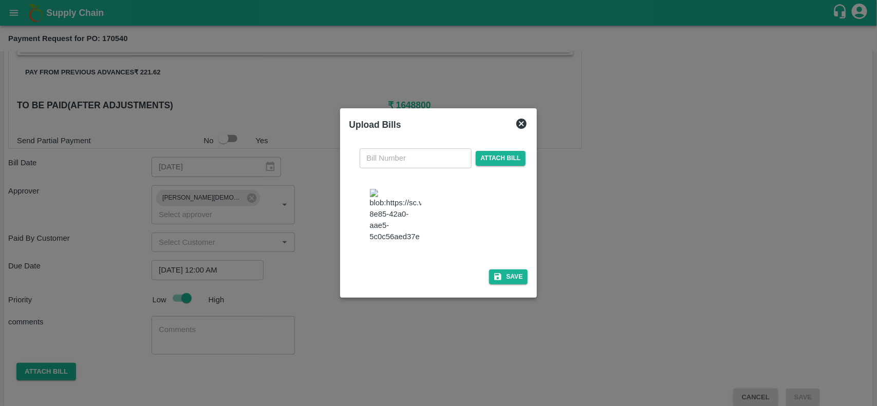
click at [383, 158] on input "text" at bounding box center [416, 158] width 112 height 20
type input "21364"
click at [505, 275] on button "Save" at bounding box center [508, 277] width 39 height 15
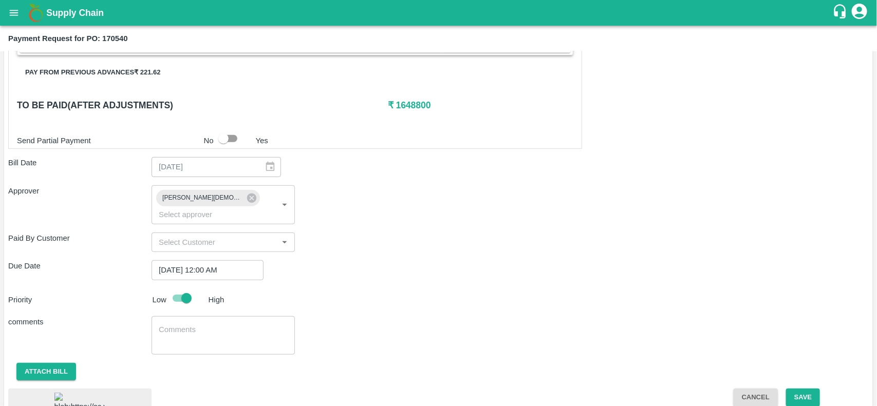
scroll to position [306, 0]
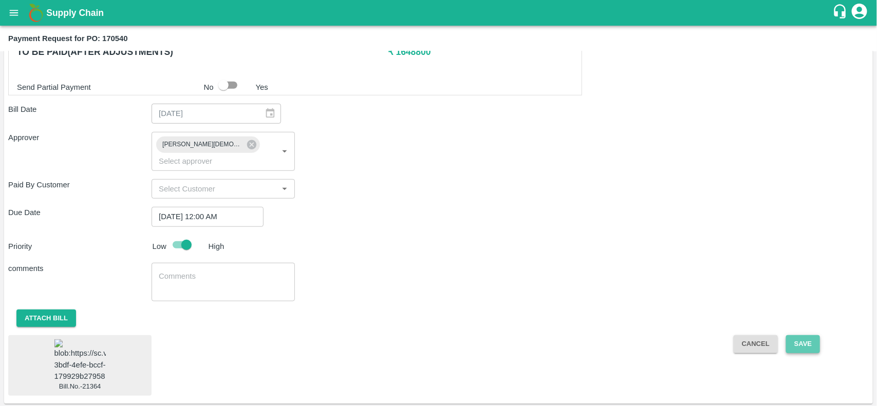
click at [811, 335] on button "Save" at bounding box center [803, 344] width 34 height 18
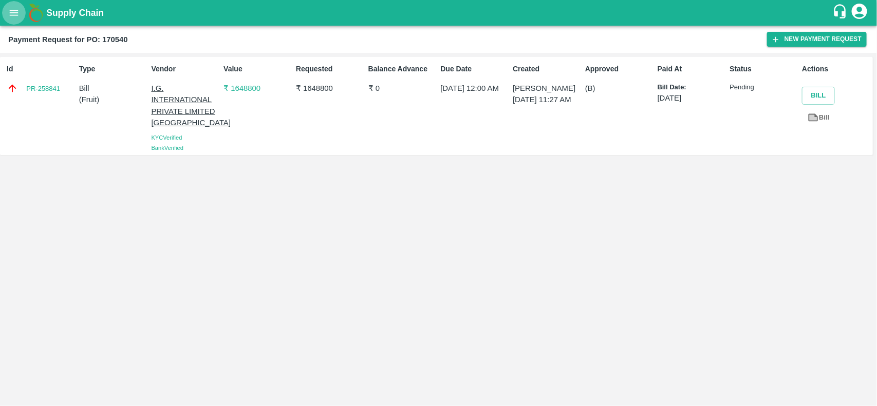
click at [7, 4] on button "open drawer" at bounding box center [14, 13] width 24 height 24
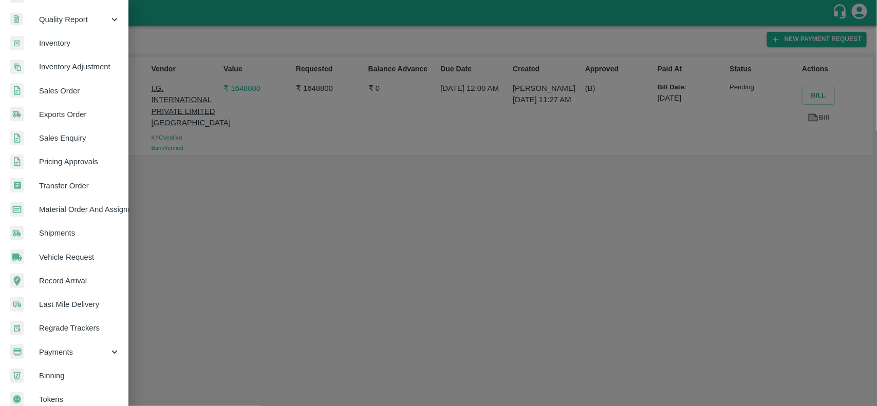
scroll to position [178, 0]
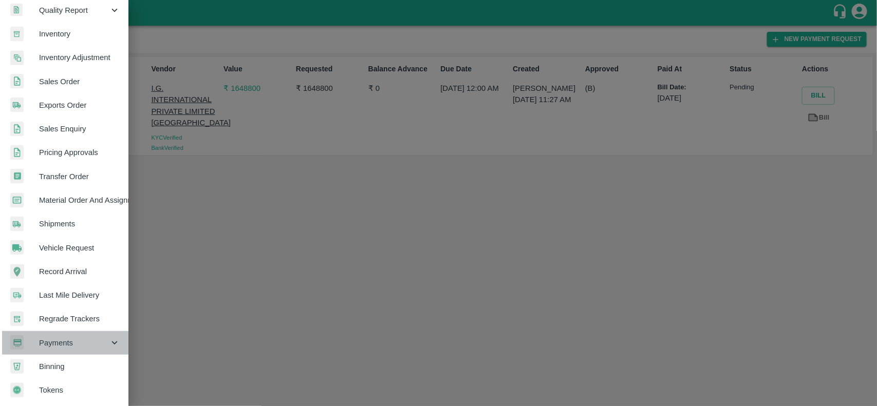
click at [73, 337] on span "Payments" at bounding box center [74, 342] width 70 height 11
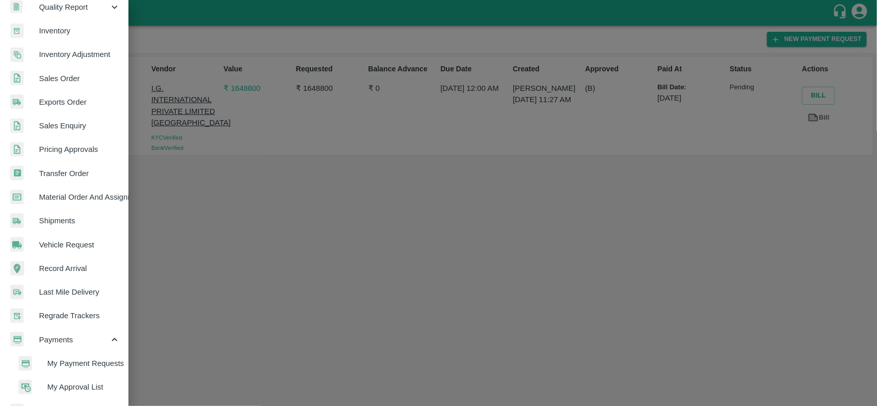
click at [77, 360] on span "My Payment Requests" at bounding box center [83, 363] width 73 height 11
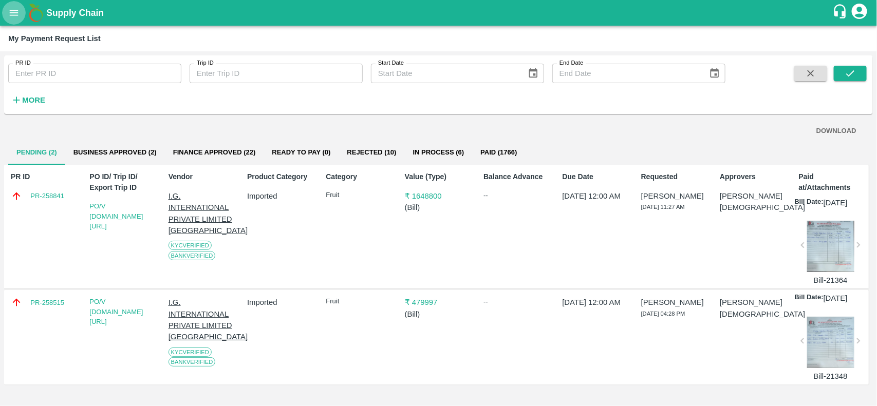
click at [46, 191] on div "PR-258841" at bounding box center [44, 196] width 67 height 11
copy link "PR-258841"
drag, startPoint x: 67, startPoint y: 312, endPoint x: 26, endPoint y: 317, distance: 41.9
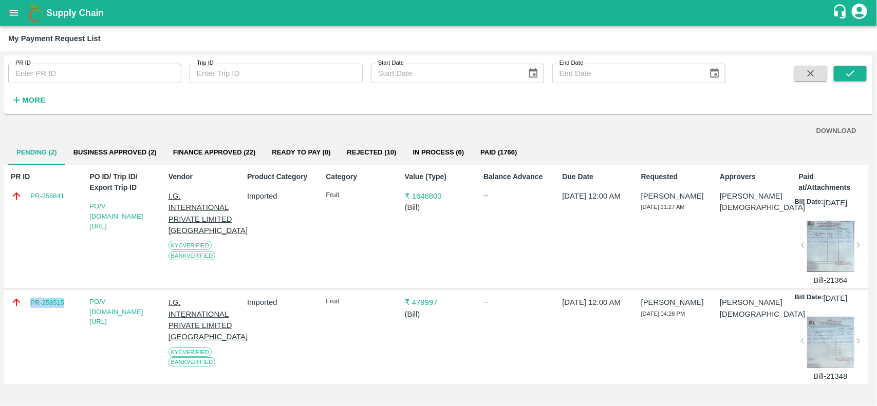
click at [26, 308] on div "PR-258515" at bounding box center [44, 302] width 67 height 11
copy link "PR-258515"
